Goal: Task Accomplishment & Management: Manage account settings

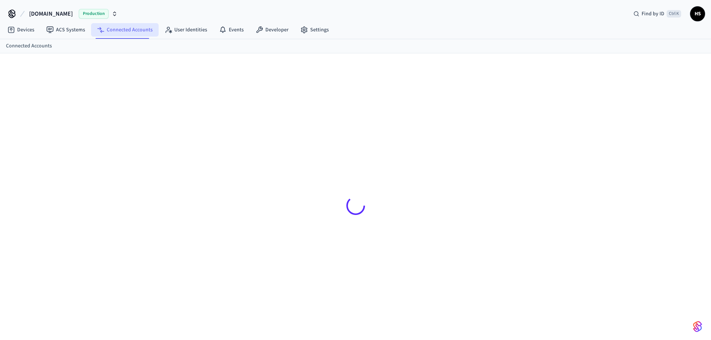
click at [109, 28] on link "Connected Accounts" at bounding box center [125, 29] width 68 height 13
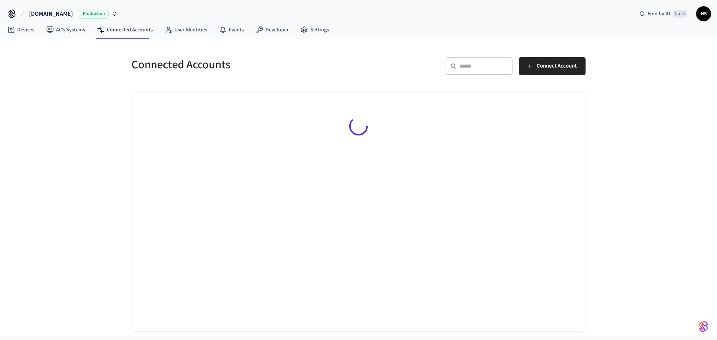
click at [481, 68] on input "text" at bounding box center [483, 65] width 49 height 7
paste input "**********"
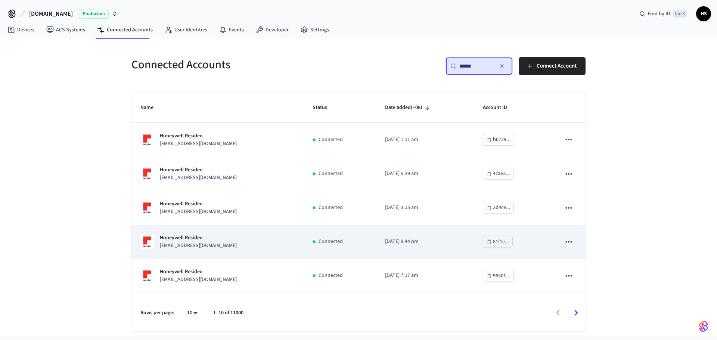
type input "******"
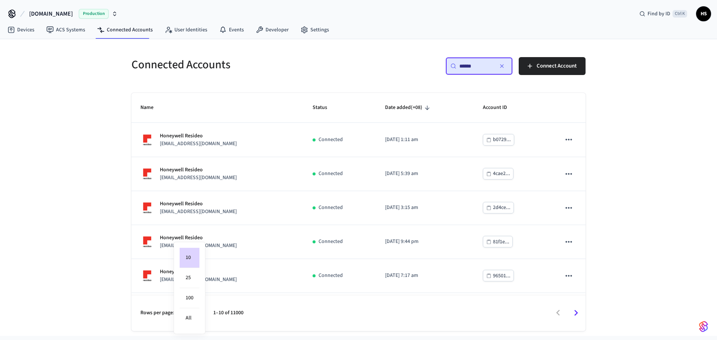
click at [185, 316] on body "[DOMAIN_NAME] Production Find by ID Ctrl K HS Devices ACS Systems Connected Acc…" at bounding box center [358, 168] width 717 height 336
click at [194, 312] on li "All" at bounding box center [190, 318] width 20 height 20
click at [194, 317] on li "All" at bounding box center [190, 318] width 20 height 20
type input "**"
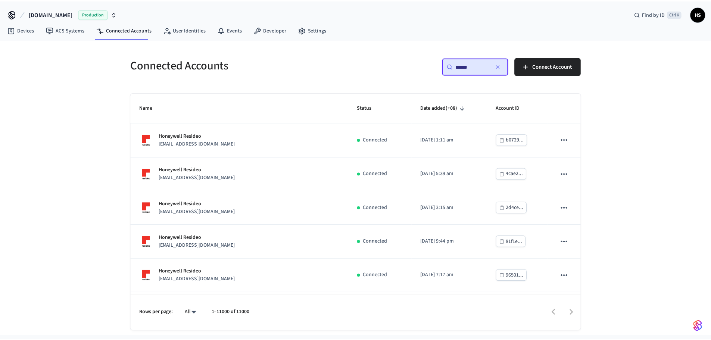
scroll to position [4813, 0]
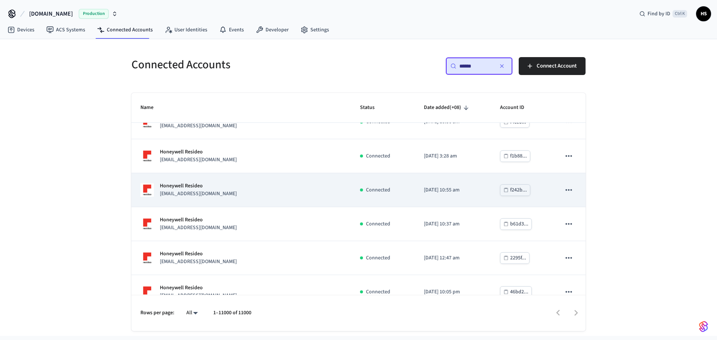
click at [272, 195] on div "Honeywell Resideo [EMAIL_ADDRESS][DOMAIN_NAME]" at bounding box center [241, 190] width 202 height 16
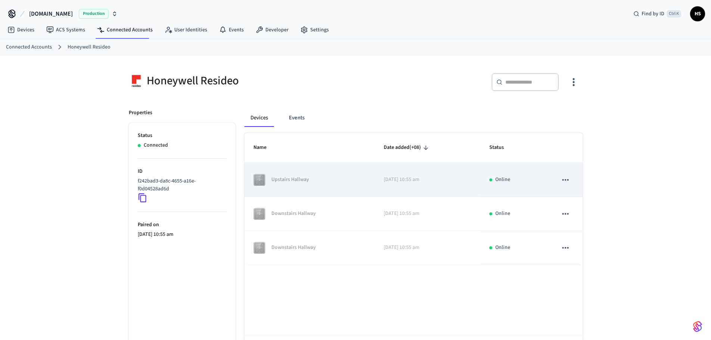
click at [364, 192] on td "Upstairs Hallway" at bounding box center [309, 180] width 130 height 34
click at [401, 178] on p "[DATE] 10:55 am" at bounding box center [428, 180] width 88 height 8
click at [568, 181] on icon "sticky table" at bounding box center [566, 180] width 10 height 10
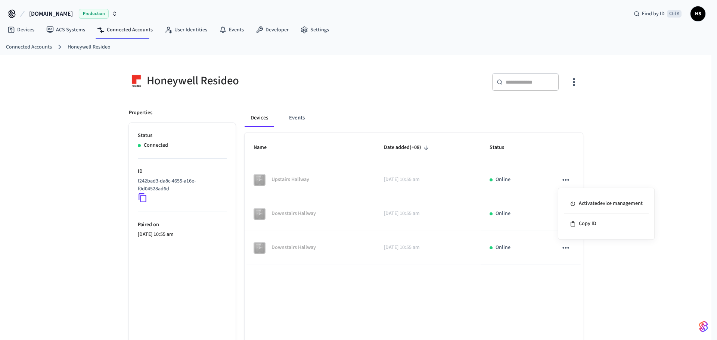
click at [681, 130] on div at bounding box center [358, 170] width 717 height 340
click at [144, 30] on link "Connected Accounts" at bounding box center [125, 29] width 68 height 13
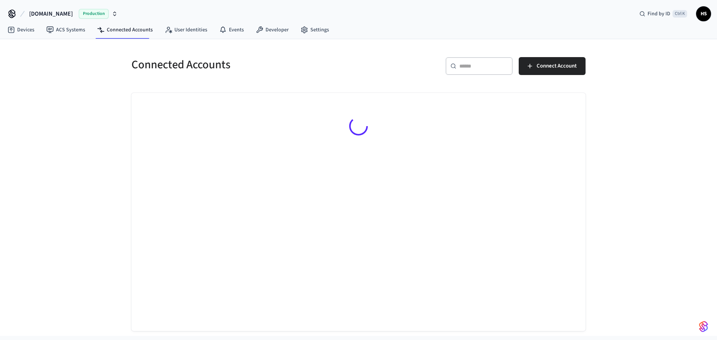
click at [494, 63] on input "text" at bounding box center [483, 65] width 49 height 7
paste input "**********"
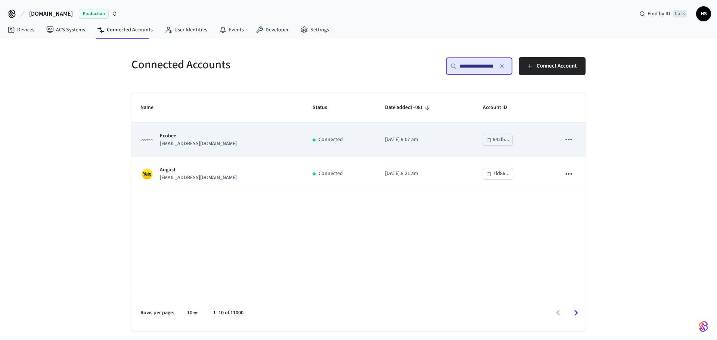
type input "**********"
click at [240, 129] on td "Ecobee ardrventures@gmail.com" at bounding box center [217, 140] width 172 height 34
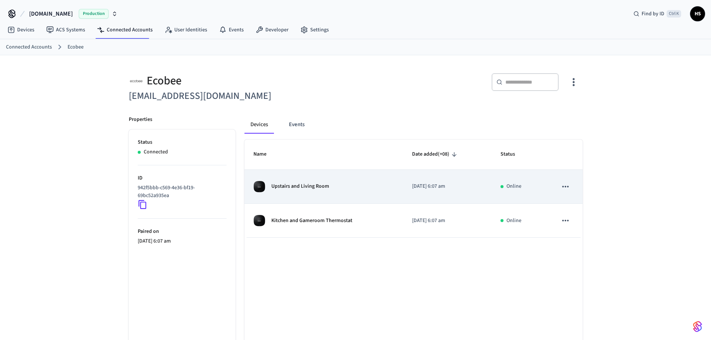
click at [319, 185] on p "Upstairs and Living Room" at bounding box center [300, 187] width 58 height 8
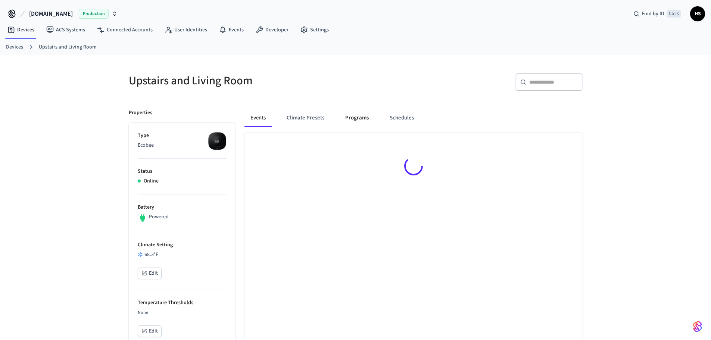
click at [369, 113] on button "Programs" at bounding box center [356, 118] width 35 height 18
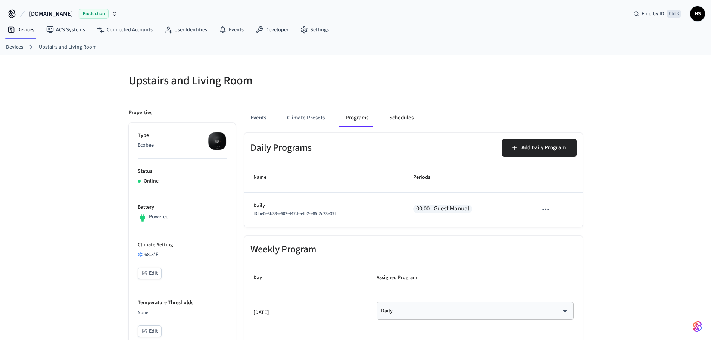
click at [399, 120] on button "Schedules" at bounding box center [401, 118] width 36 height 18
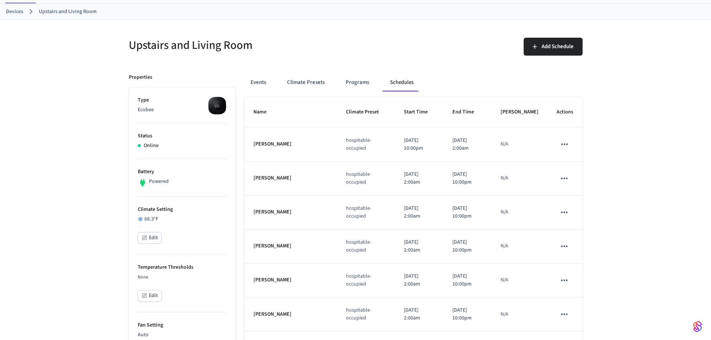
scroll to position [37, 0]
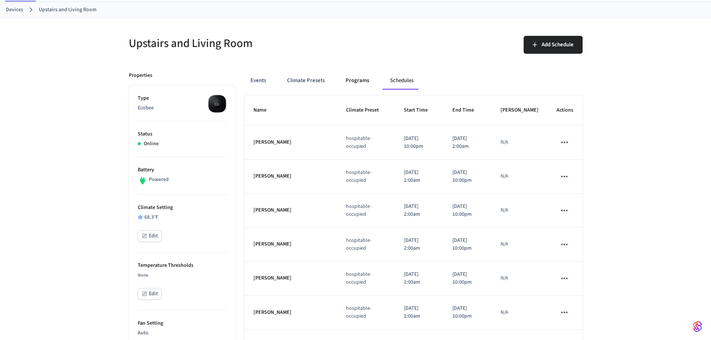
click at [352, 79] on button "Programs" at bounding box center [357, 81] width 35 height 18
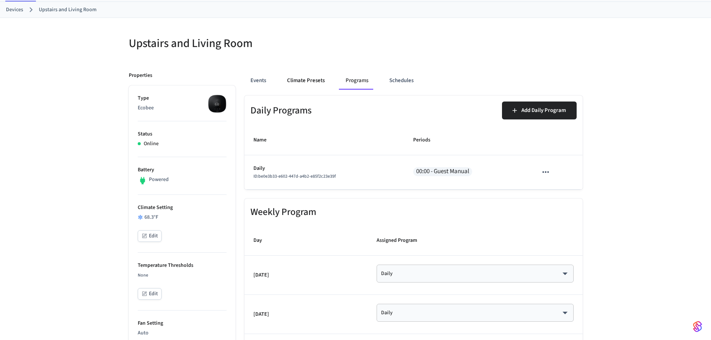
click at [317, 85] on button "Climate Presets" at bounding box center [306, 81] width 50 height 18
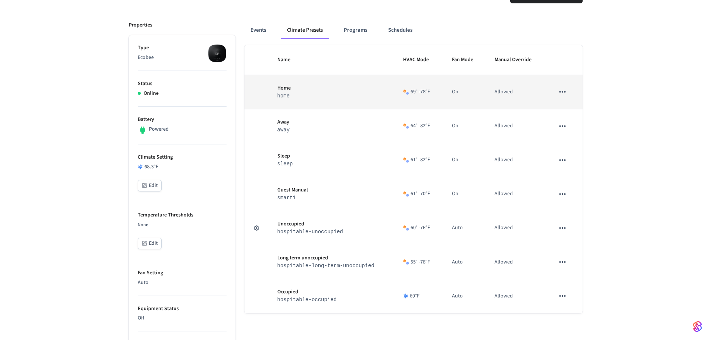
scroll to position [149, 0]
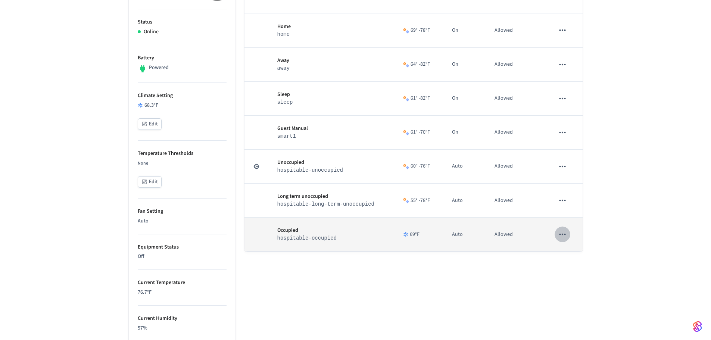
click at [561, 239] on icon "sticky table" at bounding box center [563, 235] width 10 height 10
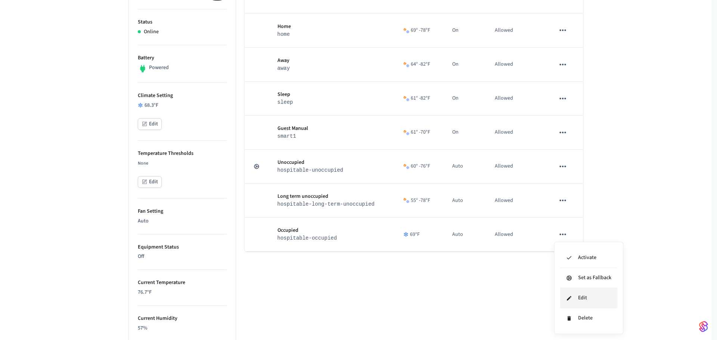
click at [589, 298] on li "Edit" at bounding box center [588, 298] width 57 height 20
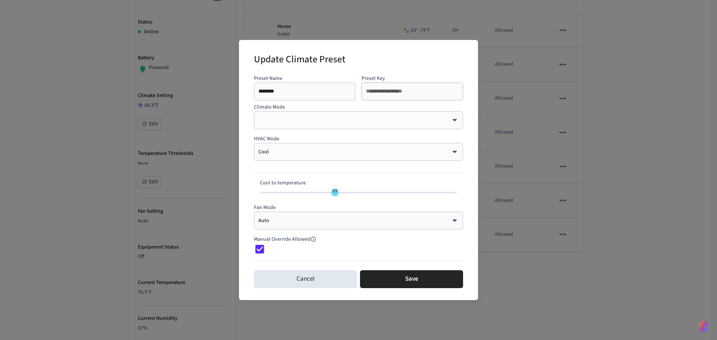
click at [347, 150] on body "Hospitable.com Production Find by ID Ctrl K HS Devices ACS Systems Connected Ac…" at bounding box center [358, 197] width 717 height 692
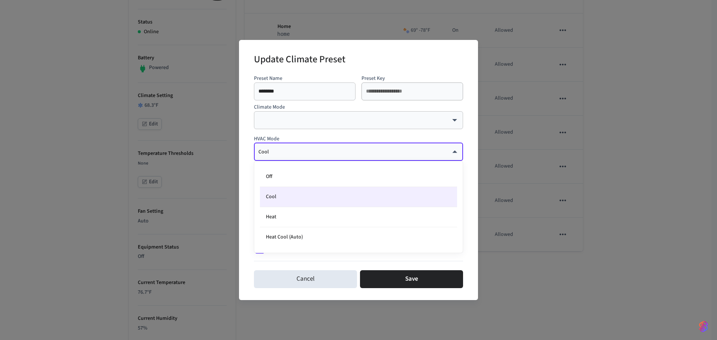
click at [346, 151] on div at bounding box center [358, 170] width 717 height 340
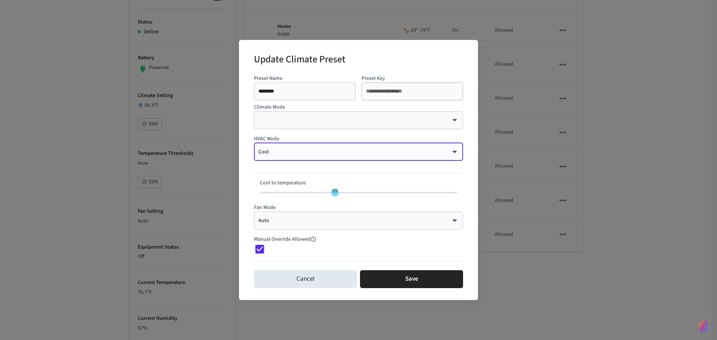
click at [342, 222] on body "Hospitable.com Production Find by ID Ctrl K HS Devices ACS Systems Connected Ac…" at bounding box center [358, 197] width 717 height 692
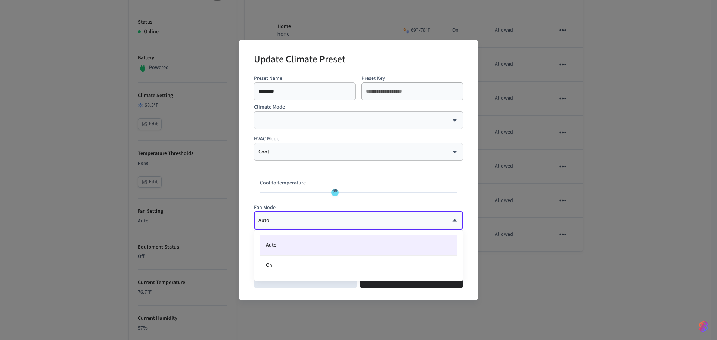
click at [432, 57] on div at bounding box center [358, 170] width 717 height 340
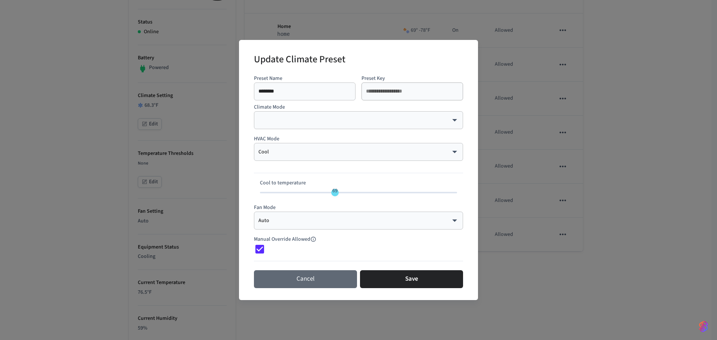
click at [329, 276] on button "Cancel" at bounding box center [305, 279] width 103 height 18
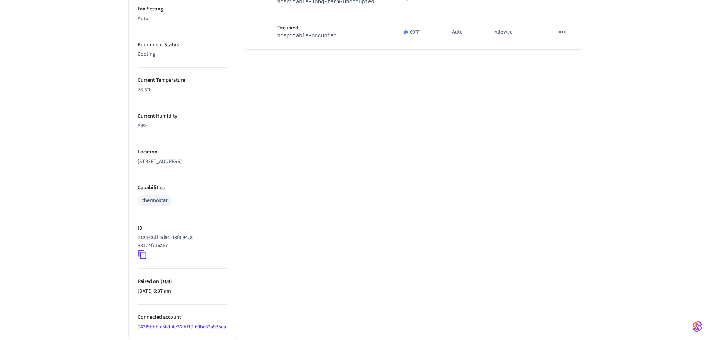
scroll to position [367, 0]
click at [171, 323] on link "942f5bbb-c569-4e36-bf19-69bc52a935ea" at bounding box center [182, 326] width 88 height 7
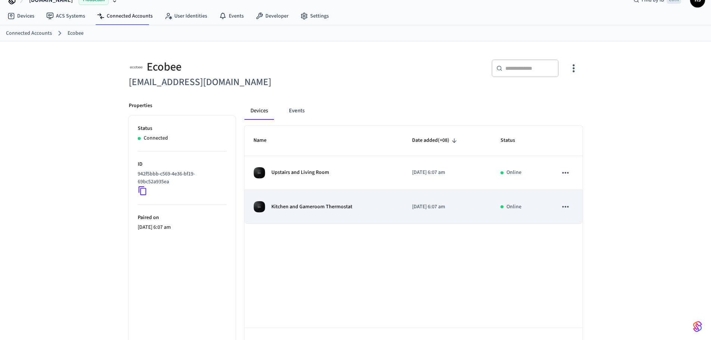
scroll to position [37, 0]
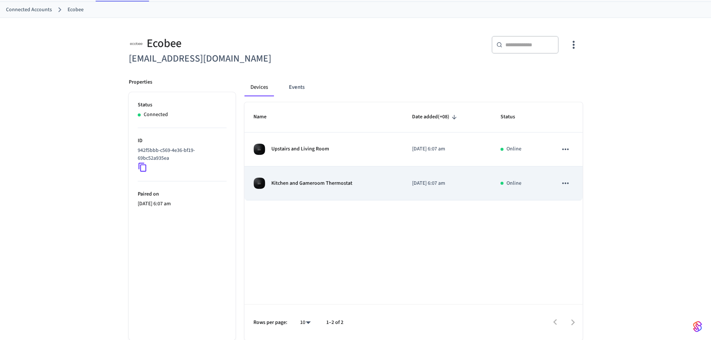
click at [305, 190] on td "Kitchen and Gameroom Thermostat" at bounding box center [323, 183] width 159 height 34
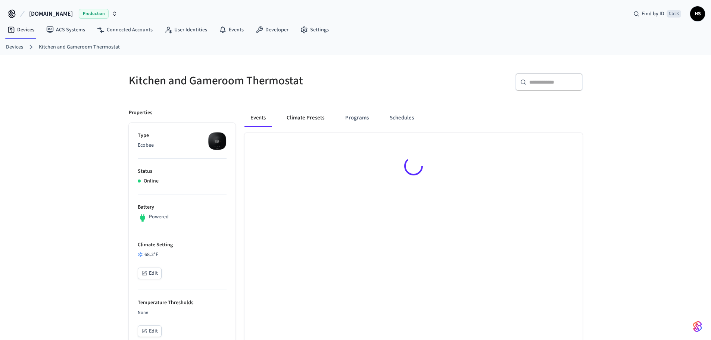
click at [314, 121] on button "Climate Presets" at bounding box center [306, 118] width 50 height 18
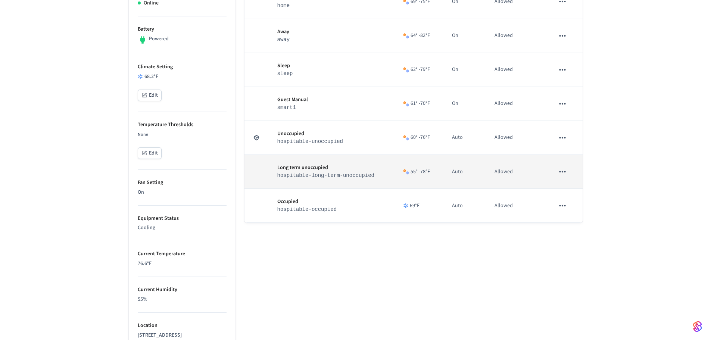
scroll to position [187, 0]
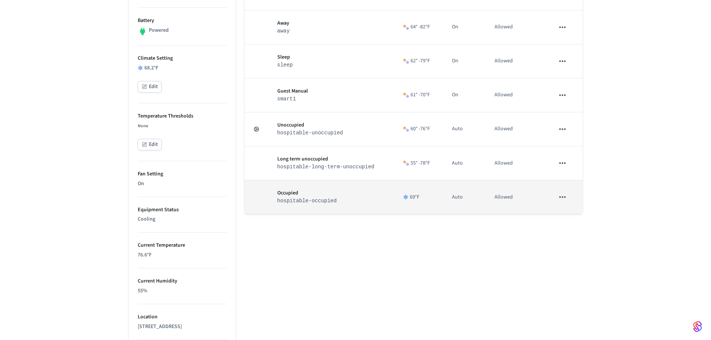
click at [566, 206] on td "sticky table" at bounding box center [564, 197] width 37 height 34
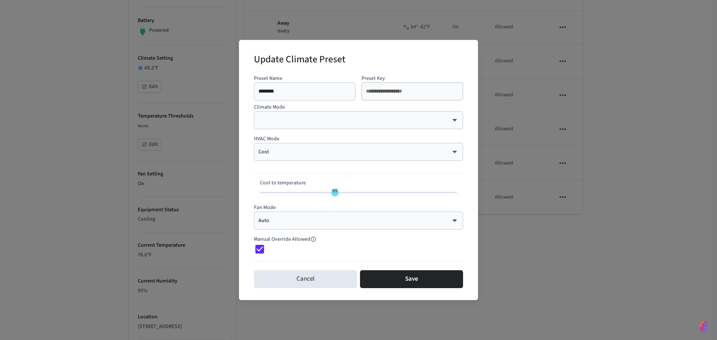
click at [551, 244] on div "**********" at bounding box center [358, 170] width 717 height 340
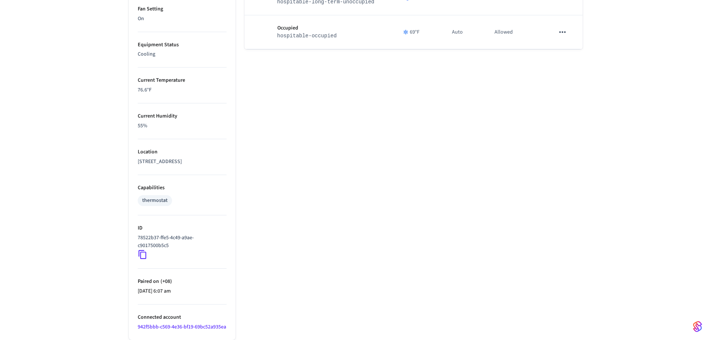
scroll to position [367, 0]
click at [161, 323] on link "942f5bbb-c569-4e36-bf19-69bc52a935ea" at bounding box center [182, 326] width 88 height 7
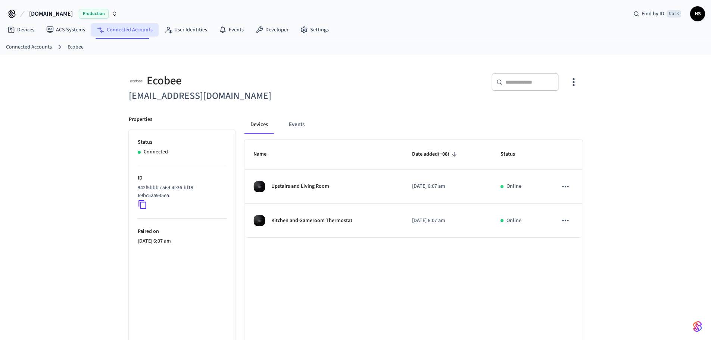
click at [105, 31] on link "Connected Accounts" at bounding box center [125, 29] width 68 height 13
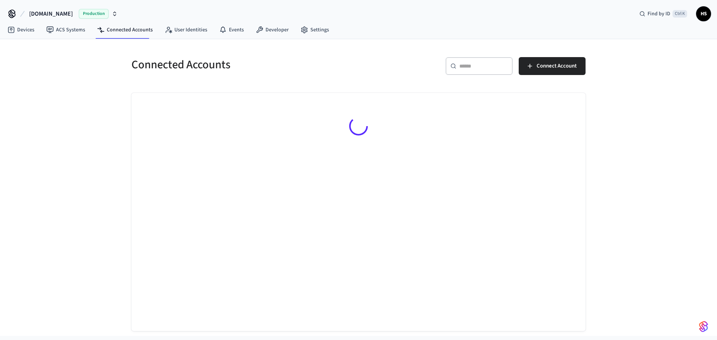
click at [458, 63] on div "​ ​" at bounding box center [478, 66] width 67 height 18
paste input "**********"
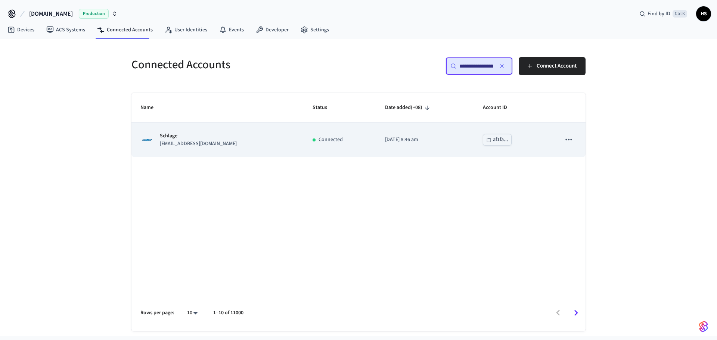
type input "**********"
click at [274, 145] on div "Schlage scarlettrayne5@gmail.com" at bounding box center [217, 140] width 154 height 16
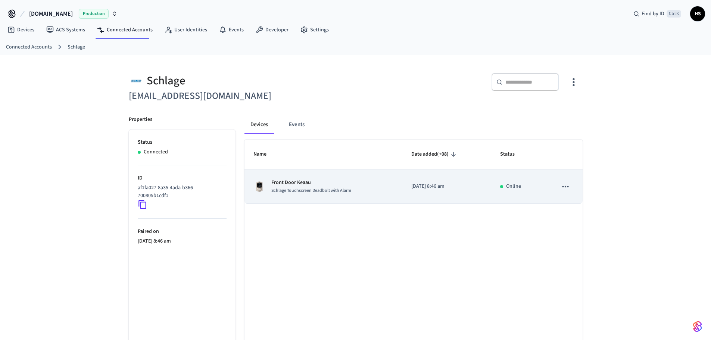
click at [326, 182] on p "Front Door Keaau" at bounding box center [311, 183] width 80 height 8
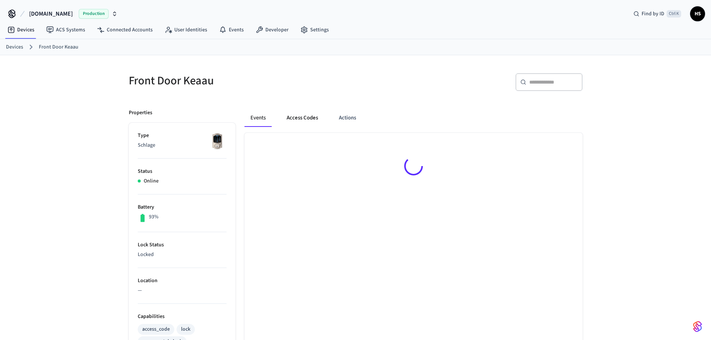
click at [307, 113] on button "Access Codes" at bounding box center [302, 118] width 43 height 18
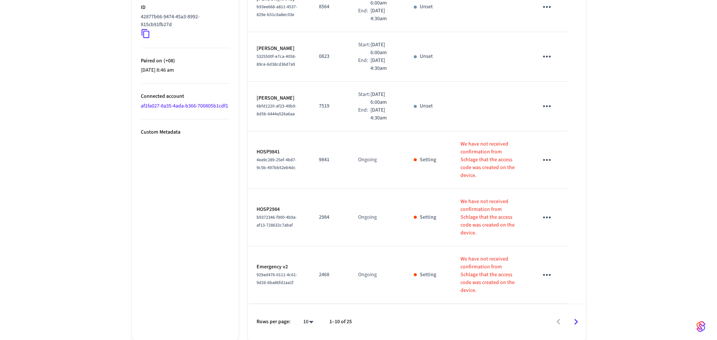
scroll to position [422, 0]
click at [305, 323] on li "All" at bounding box center [302, 318] width 20 height 20
type input "**"
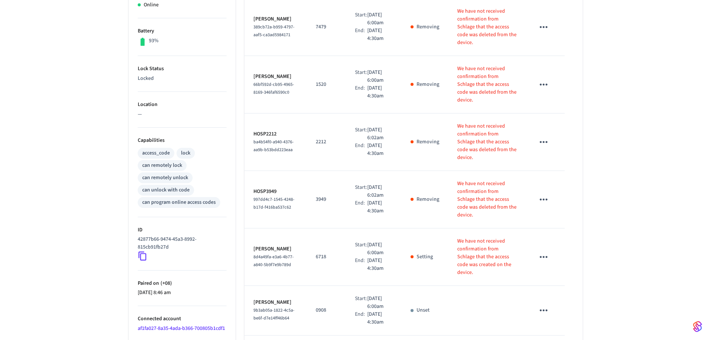
scroll to position [178, 0]
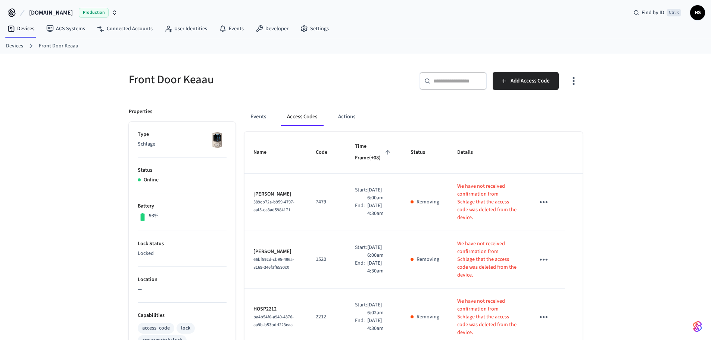
scroll to position [0, 0]
drag, startPoint x: 0, startPoint y: 208, endPoint x: 32, endPoint y: 192, distance: 35.7
